Goal: Information Seeking & Learning: Learn about a topic

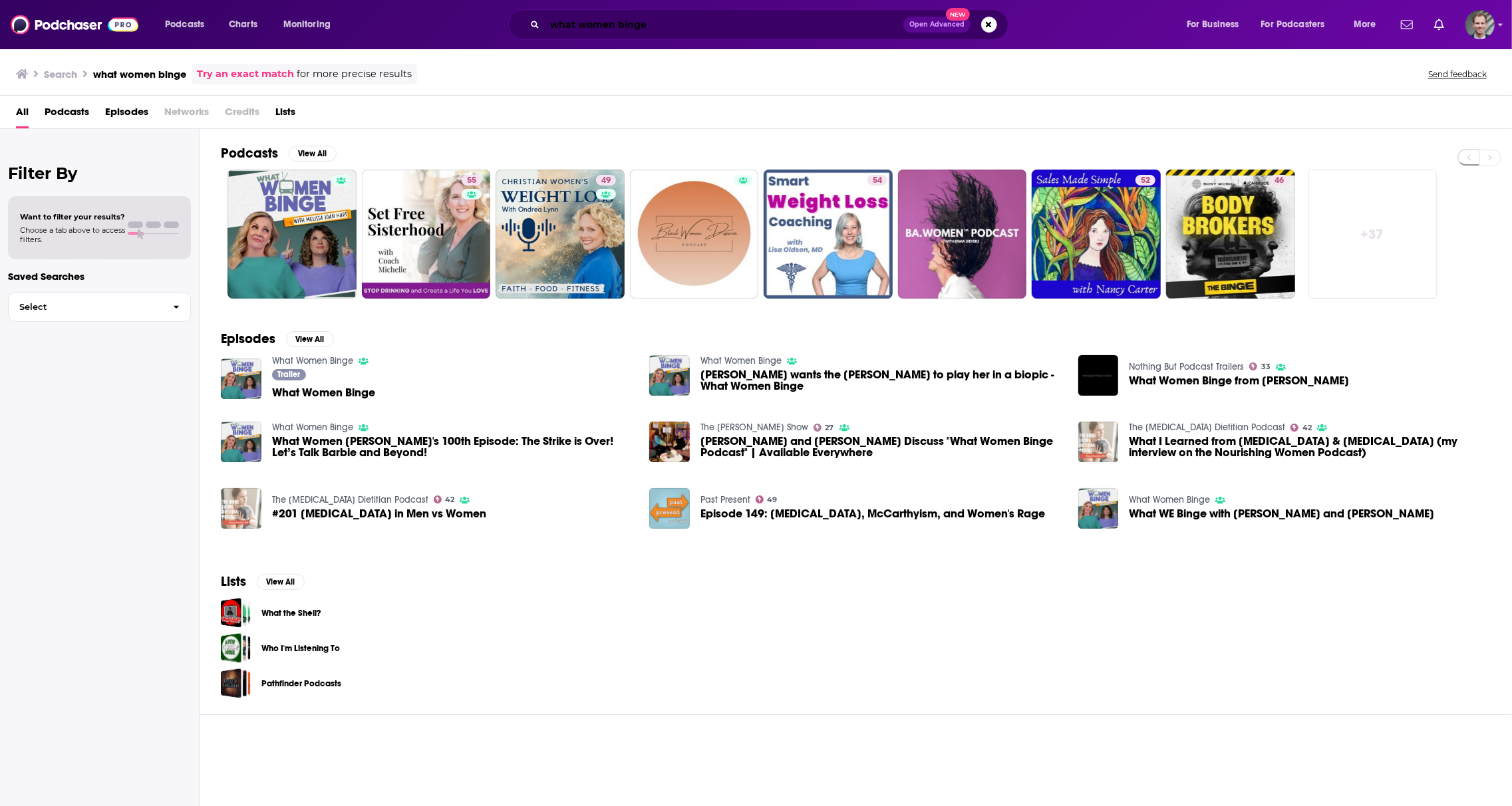
click at [724, 24] on input "what women binge" at bounding box center [724, 24] width 359 height 21
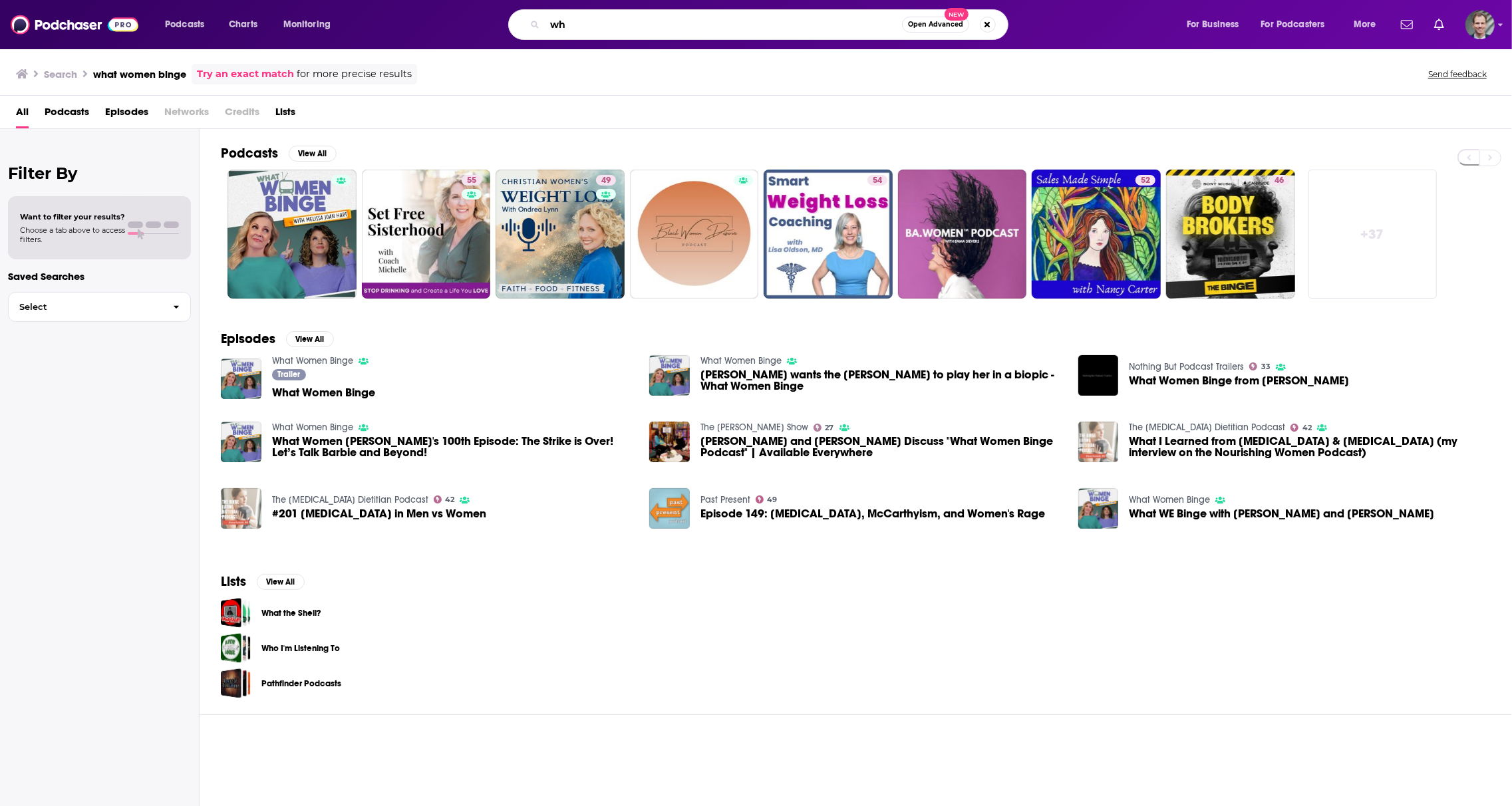
type input "w"
type input "[PERSON_NAME]"
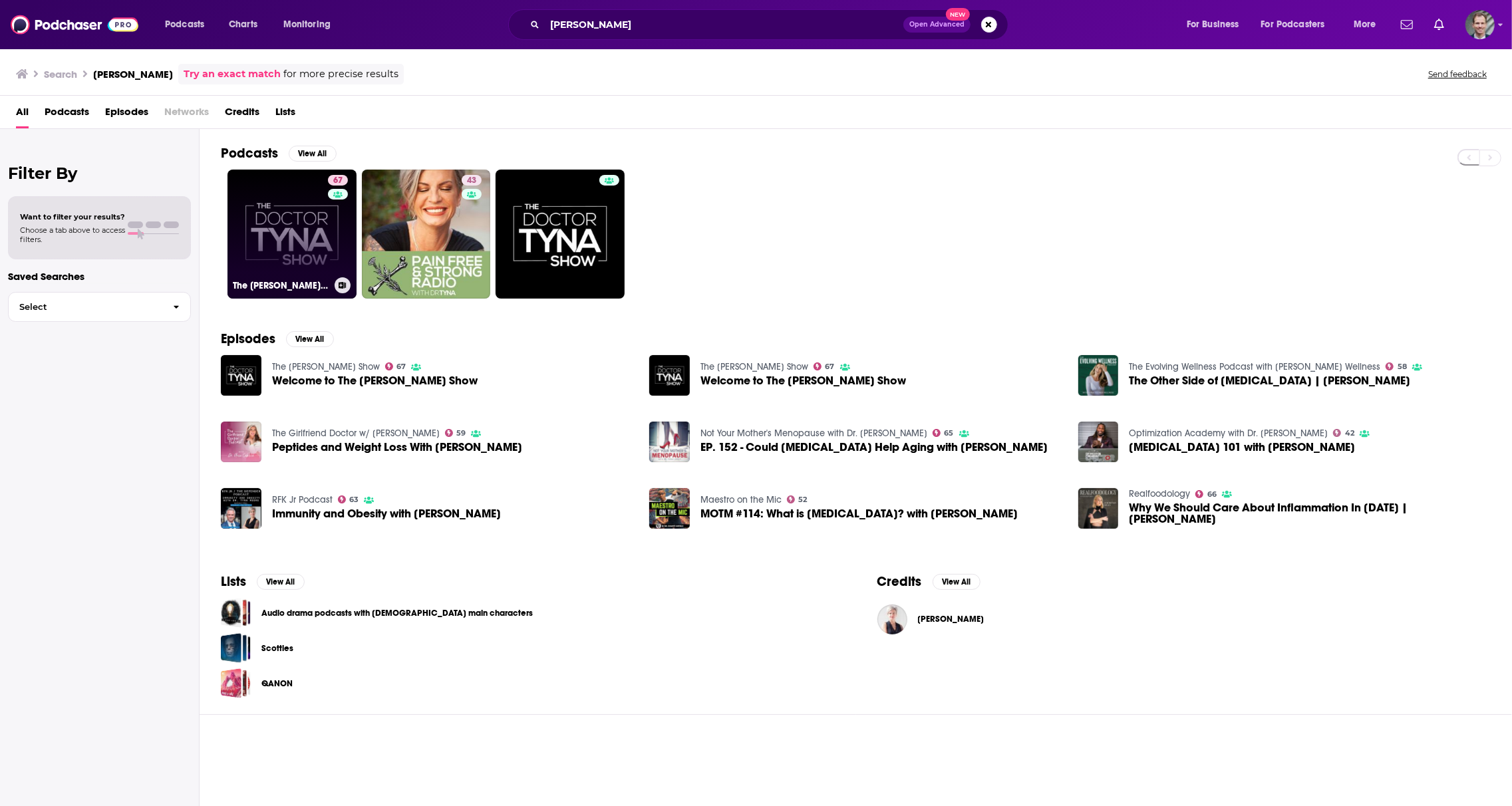
click at [281, 249] on link "67 The [PERSON_NAME] Show" at bounding box center [291, 234] width 129 height 129
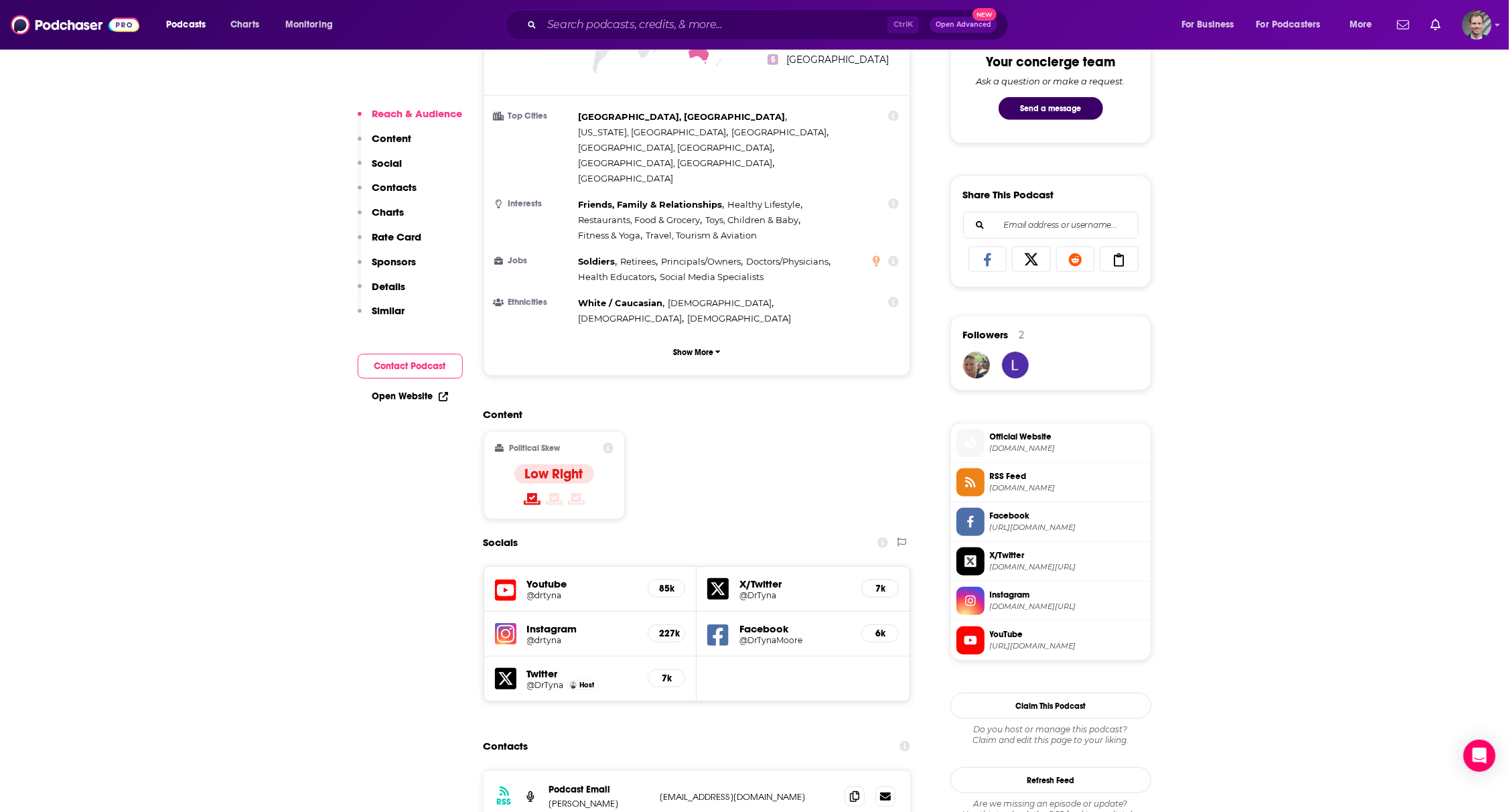
scroll to position [982, 0]
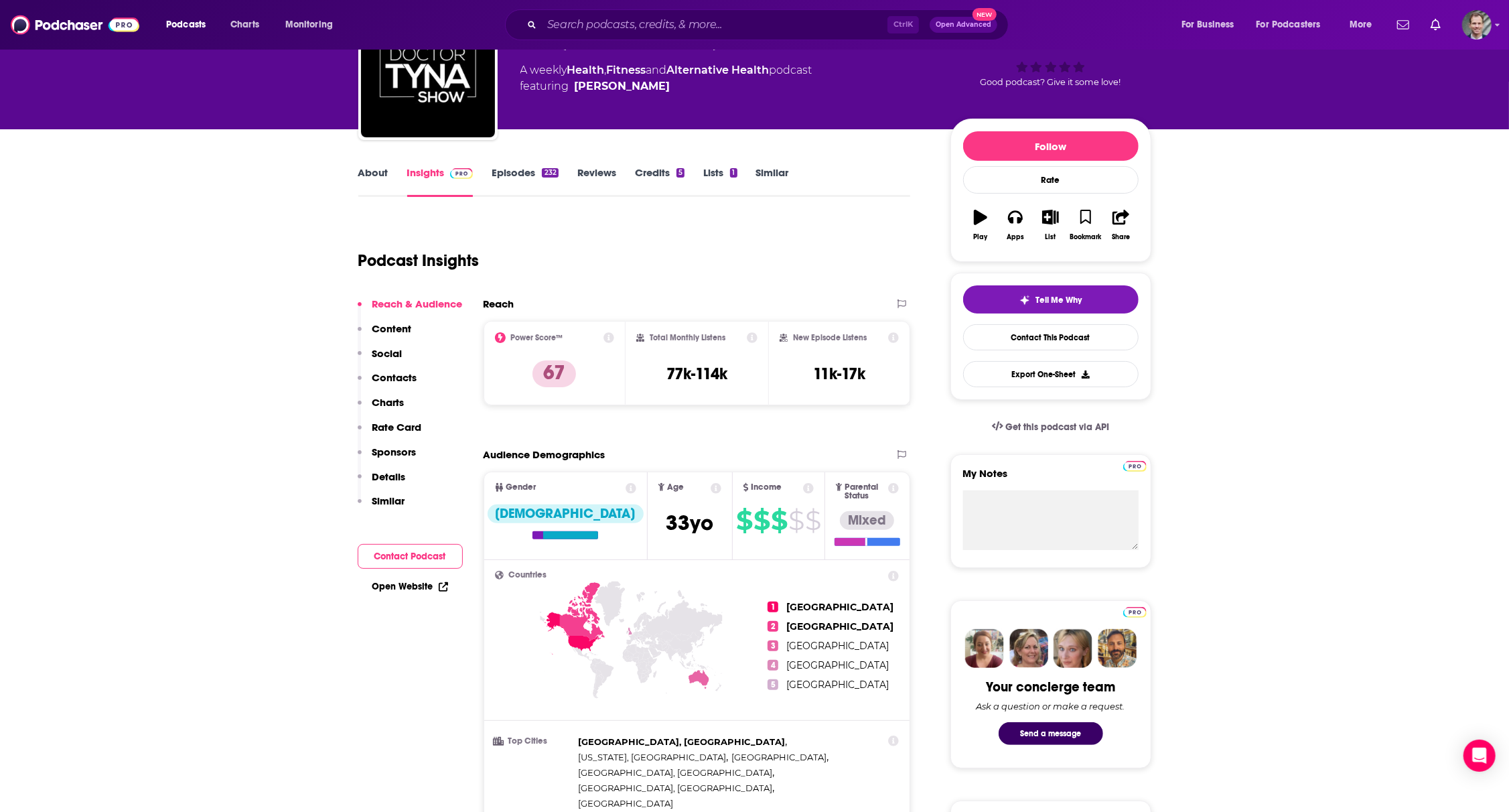
scroll to position [0, 0]
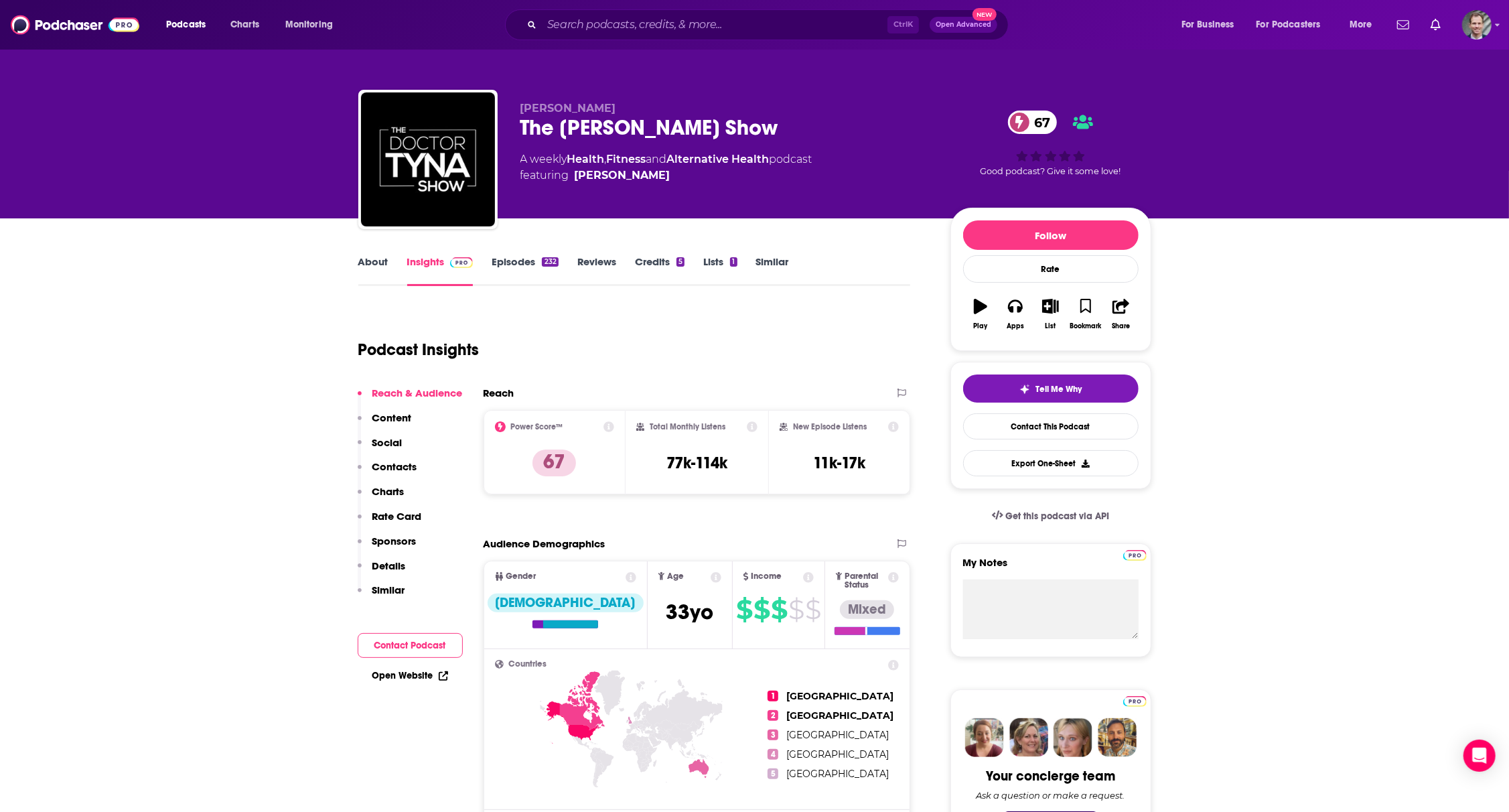
click at [383, 264] on link "About" at bounding box center [373, 270] width 30 height 31
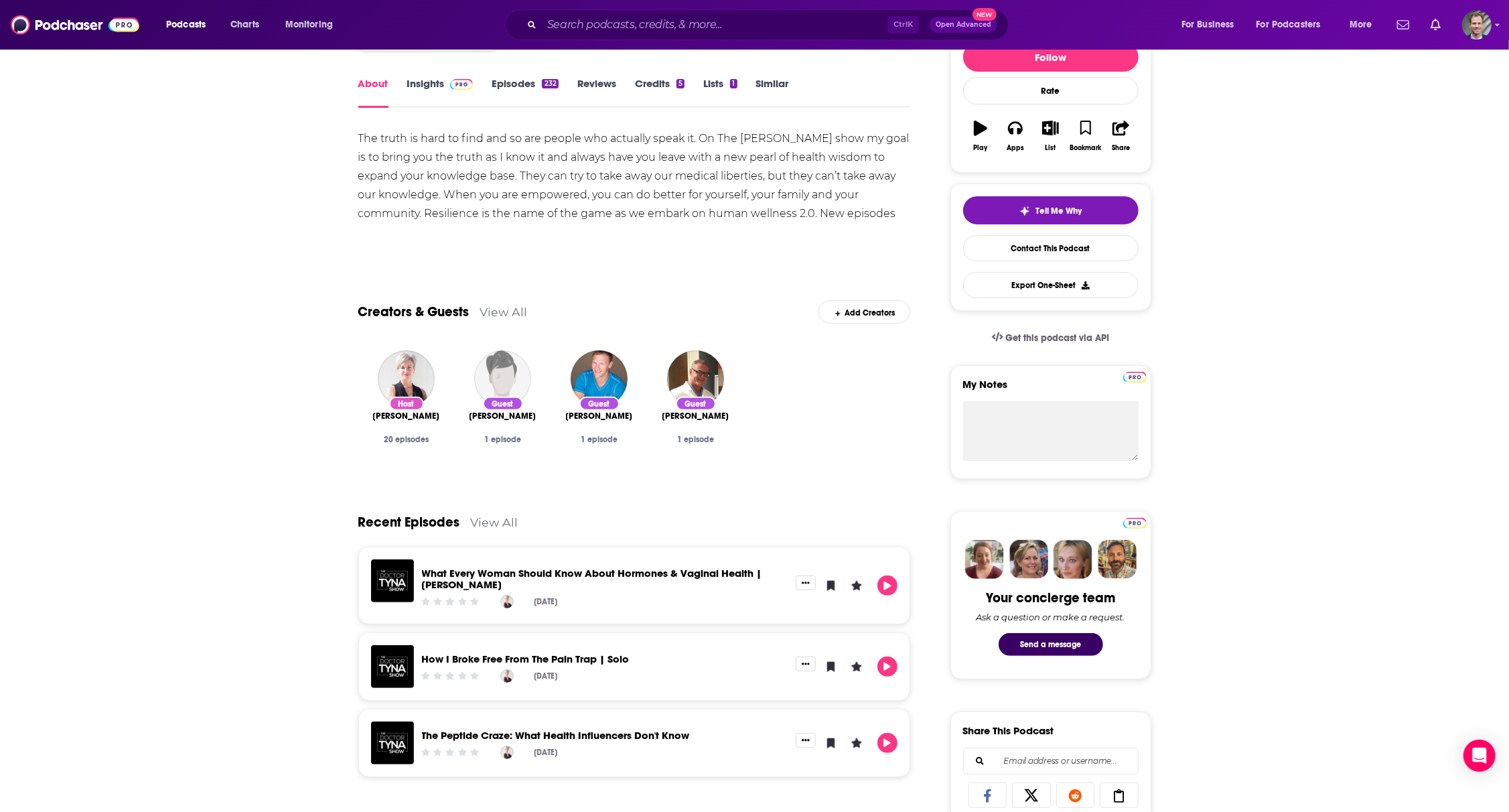
scroll to position [268, 0]
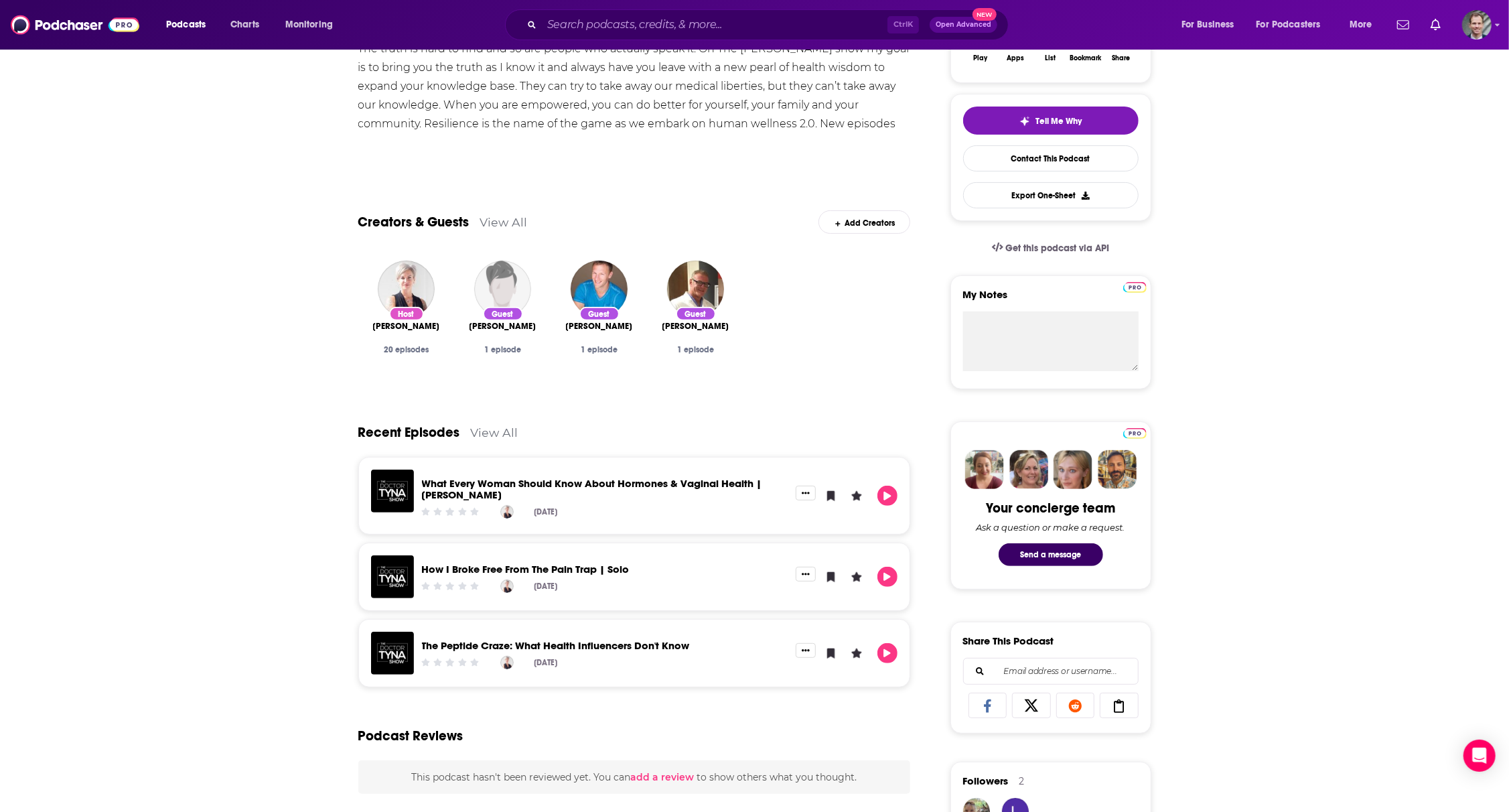
click at [193, 234] on div "About Insights Episodes 232 Reviews Credits 5 Lists 1 Similar The truth is hard…" at bounding box center [754, 704] width 1509 height 1508
